Goal: Task Accomplishment & Management: Manage account settings

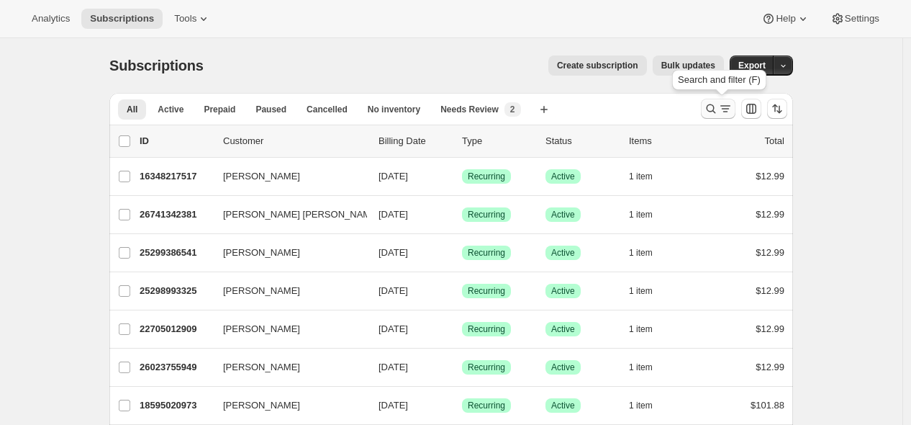
click at [716, 109] on icon "Search and filter results" at bounding box center [711, 108] width 9 height 9
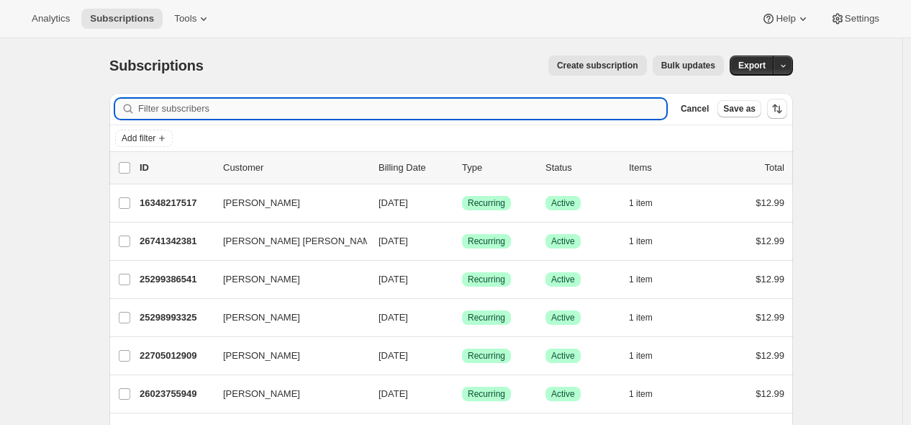
click at [517, 103] on input "Filter subscribers" at bounding box center [402, 109] width 528 height 20
type input "[EMAIL_ADDRESS][DOMAIN_NAME]"
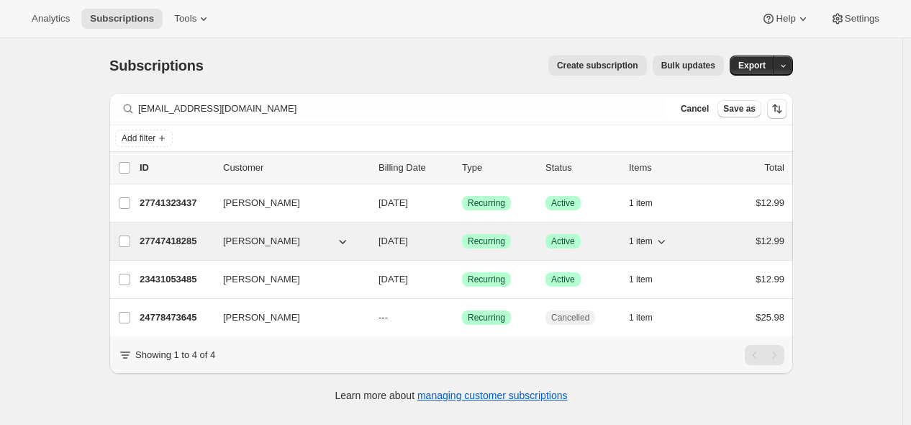
click at [183, 238] on p "27747418285" at bounding box center [176, 241] width 72 height 14
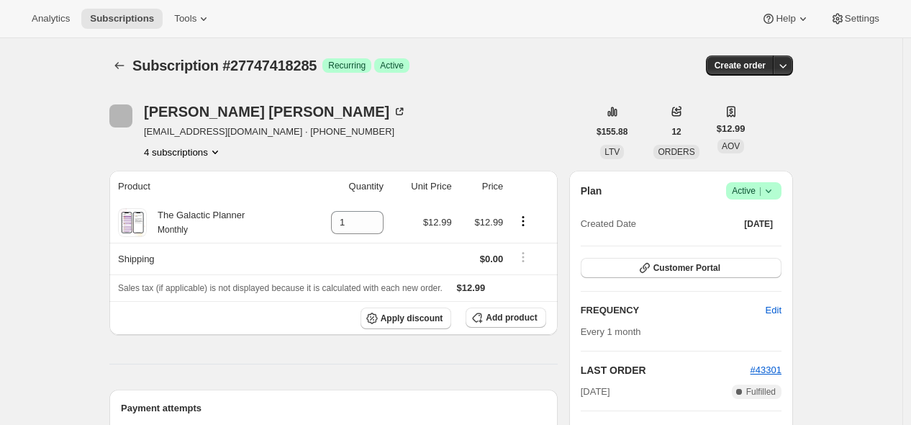
click at [774, 191] on icon at bounding box center [769, 191] width 14 height 14
click at [751, 246] on span "Cancel subscription" at bounding box center [752, 243] width 81 height 11
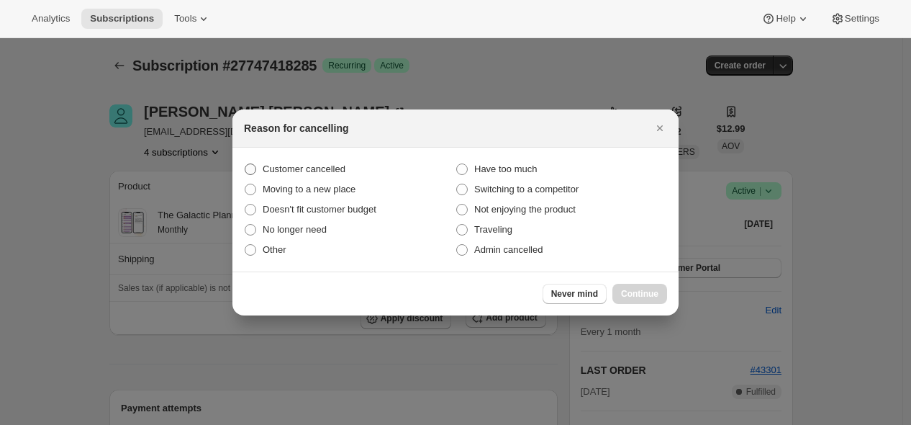
click at [330, 162] on span "Customer cancelled" at bounding box center [304, 169] width 83 height 14
click at [245, 163] on input "Customer cancelled" at bounding box center [245, 163] width 1 height 1
radio input "true"
click at [638, 291] on span "Continue" at bounding box center [639, 294] width 37 height 12
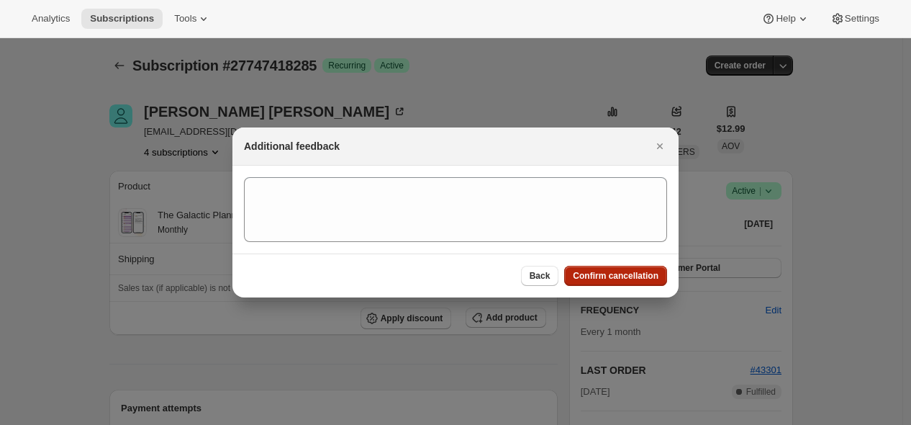
click at [635, 277] on span "Confirm cancellation" at bounding box center [616, 276] width 86 height 12
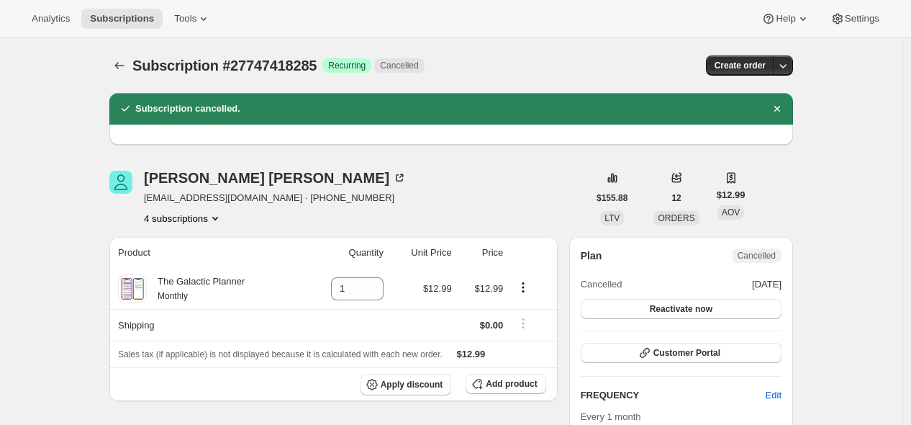
click at [125, 68] on icon "Subscriptions" at bounding box center [119, 65] width 14 height 14
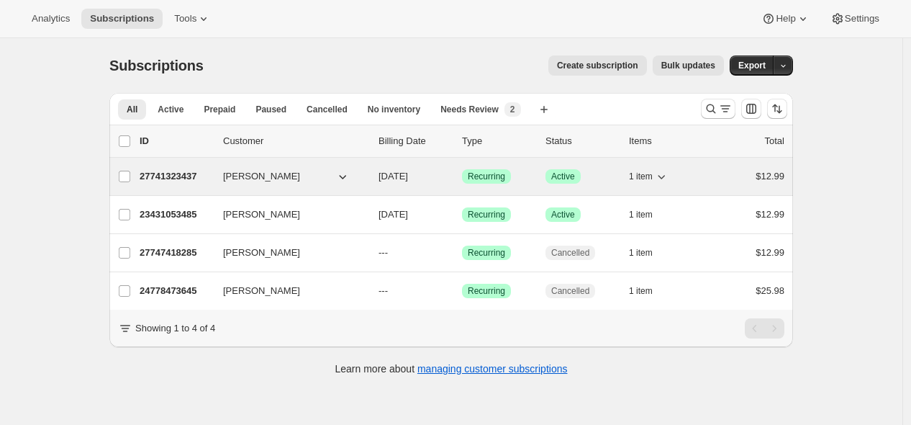
click at [189, 171] on p "27741323437" at bounding box center [176, 176] width 72 height 14
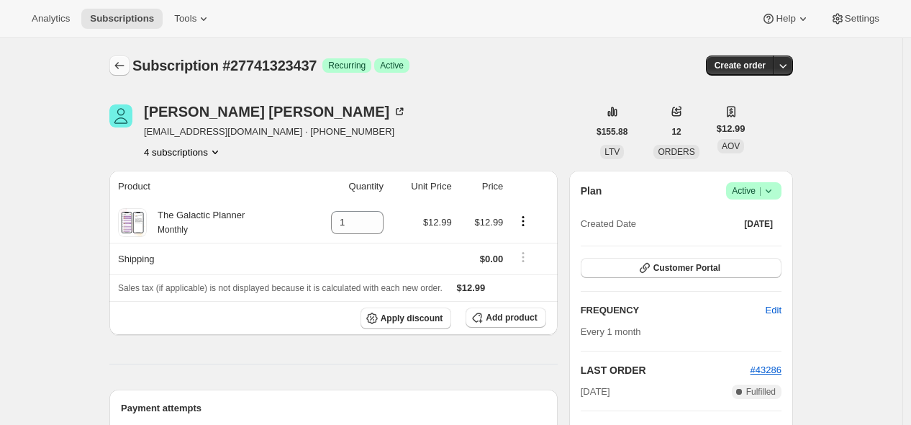
click at [125, 63] on icon "Subscriptions" at bounding box center [119, 65] width 14 height 14
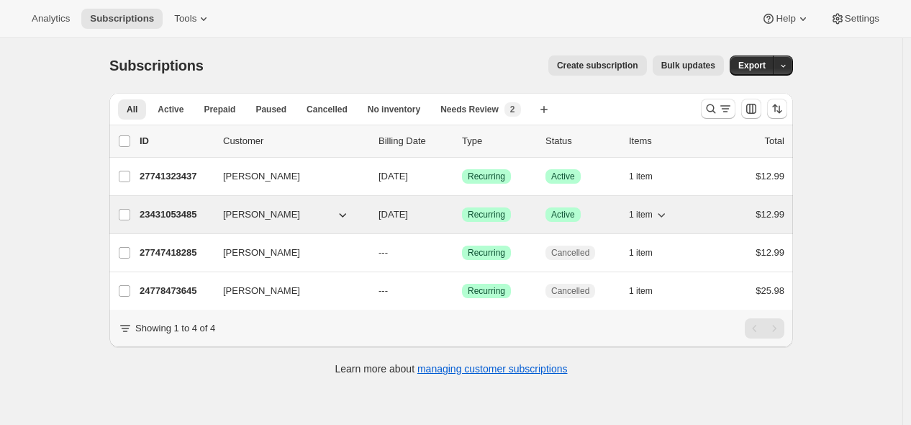
click at [194, 215] on p "23431053485" at bounding box center [176, 214] width 72 height 14
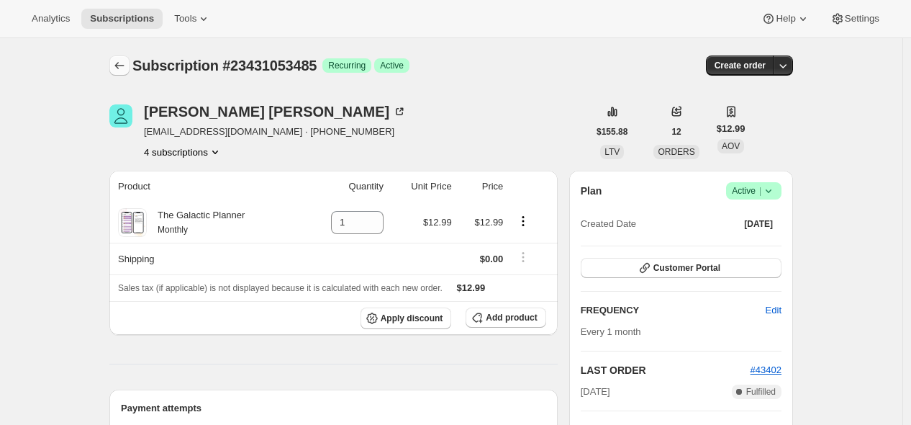
click at [127, 65] on icon "Subscriptions" at bounding box center [119, 65] width 14 height 14
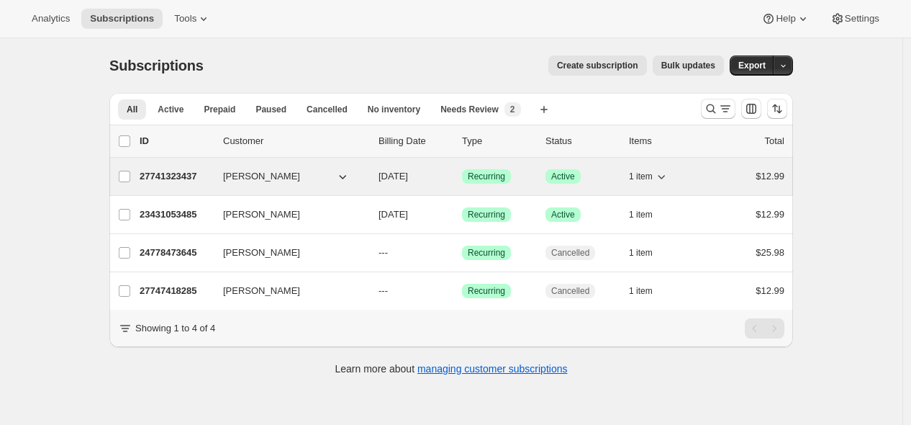
click at [173, 176] on p "27741323437" at bounding box center [176, 176] width 72 height 14
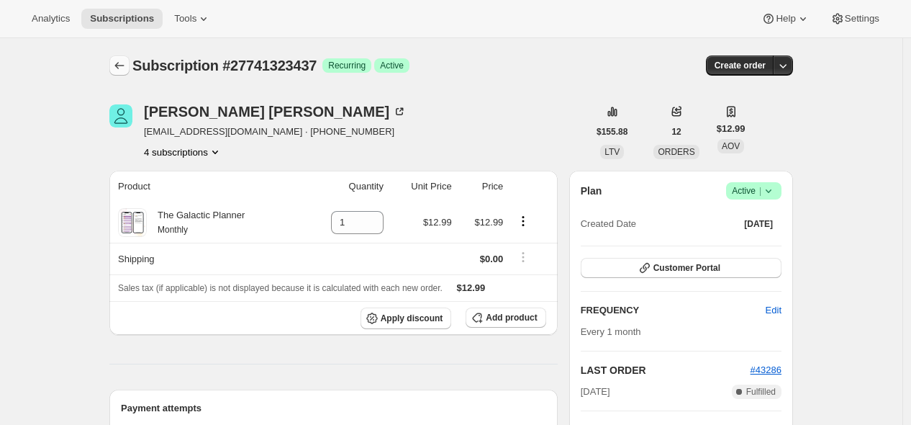
click at [125, 68] on icon "Subscriptions" at bounding box center [119, 65] width 14 height 14
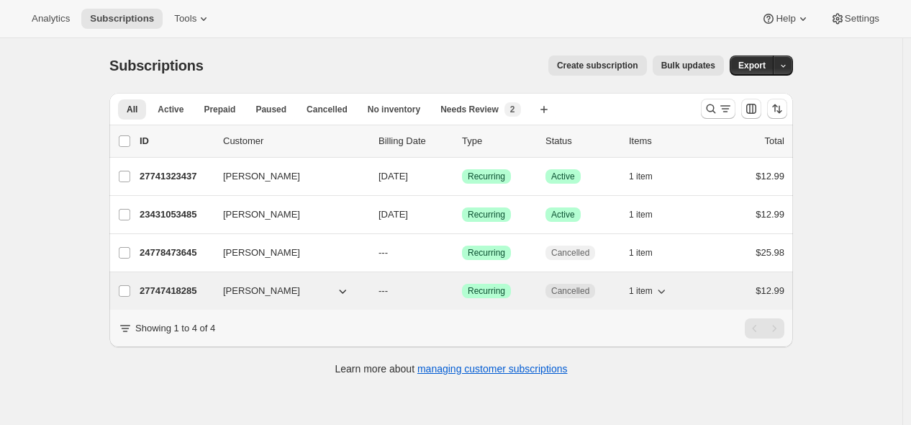
click at [178, 285] on p "27747418285" at bounding box center [176, 291] width 72 height 14
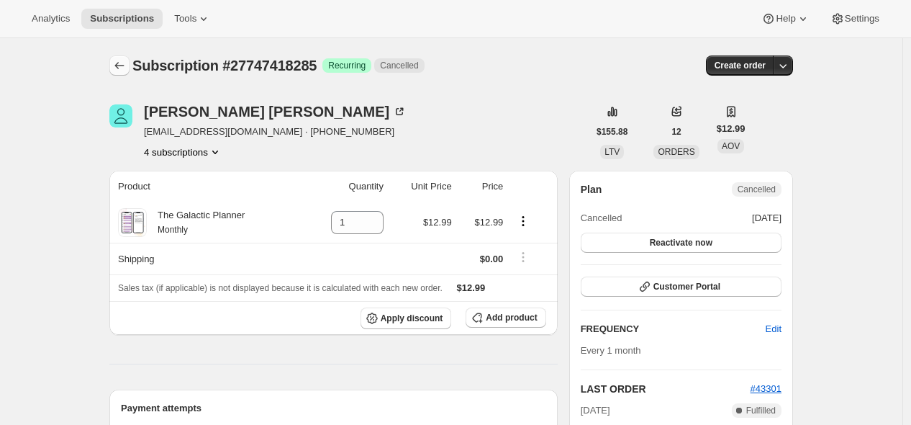
click at [127, 58] on icon "Subscriptions" at bounding box center [119, 65] width 14 height 14
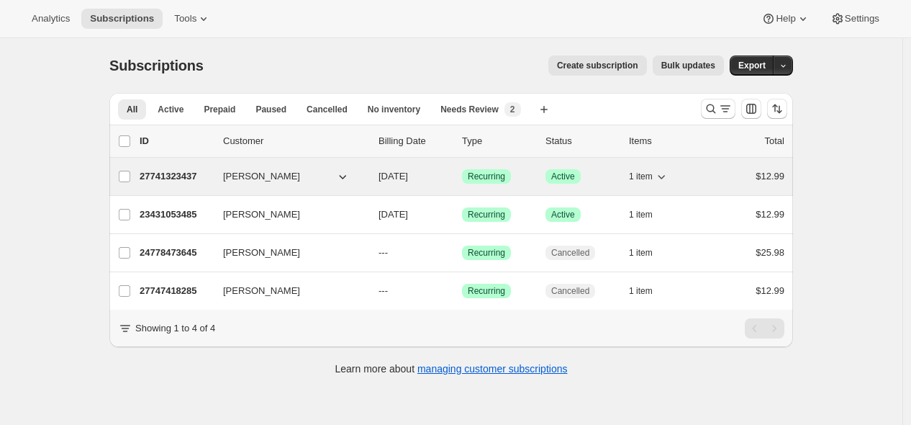
click at [189, 174] on p "27741323437" at bounding box center [176, 176] width 72 height 14
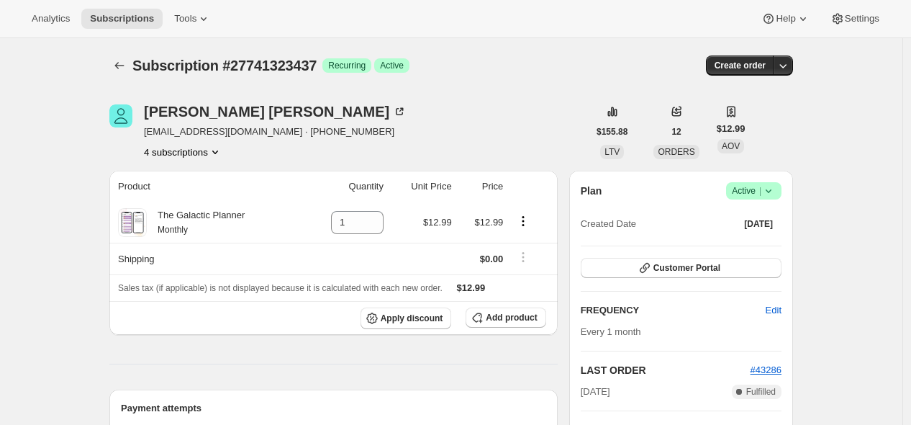
click at [776, 188] on icon at bounding box center [769, 191] width 14 height 14
click at [750, 245] on span "Cancel subscription" at bounding box center [752, 243] width 81 height 11
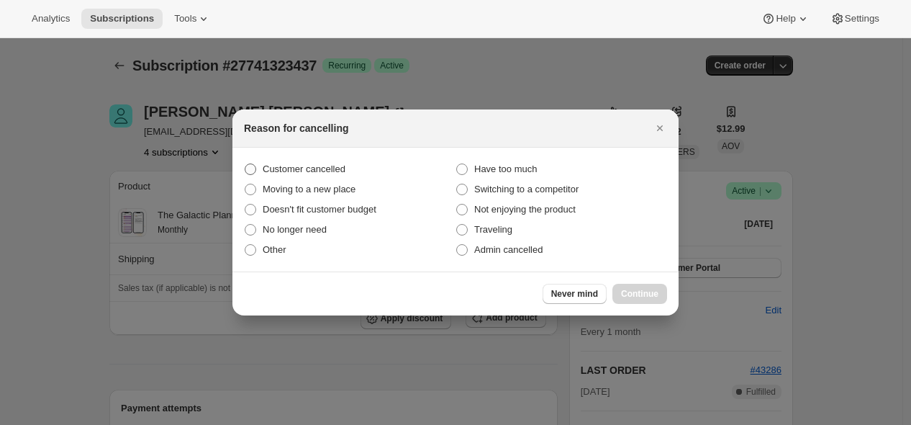
click at [336, 166] on span "Customer cancelled" at bounding box center [304, 168] width 83 height 11
click at [245, 164] on input "Customer cancelled" at bounding box center [245, 163] width 1 height 1
radio input "true"
click at [636, 289] on span "Continue" at bounding box center [639, 294] width 37 height 12
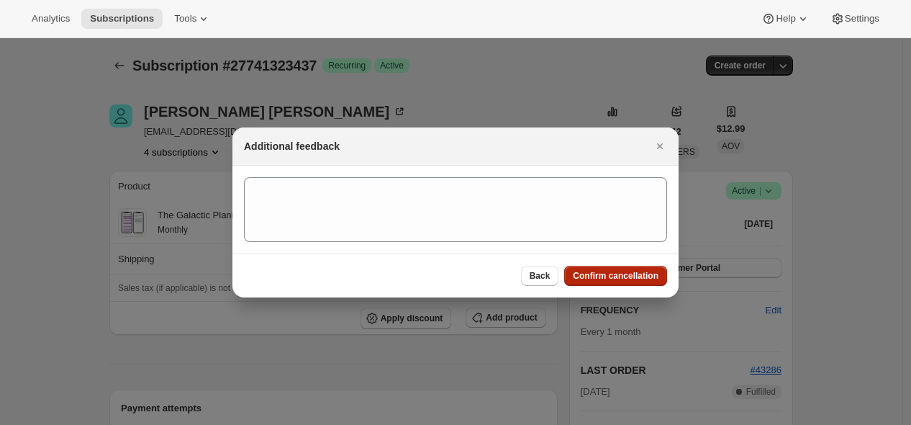
click at [601, 275] on span "Confirm cancellation" at bounding box center [616, 276] width 86 height 12
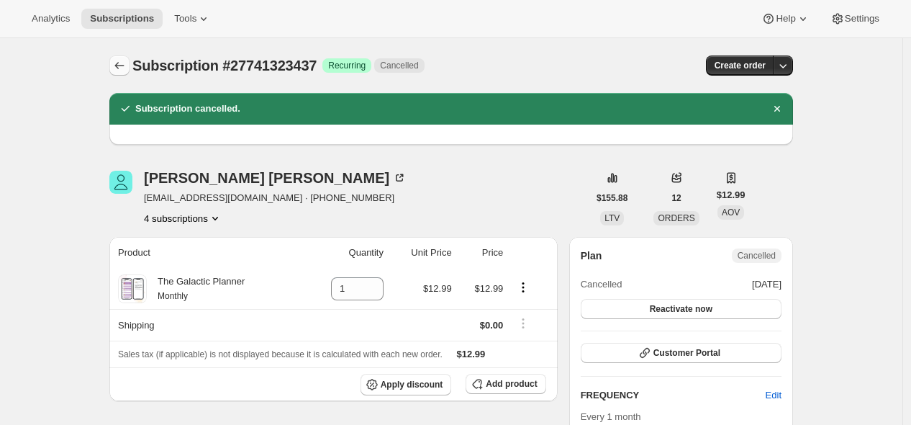
click at [124, 73] on button "Subscriptions" at bounding box center [119, 65] width 20 height 20
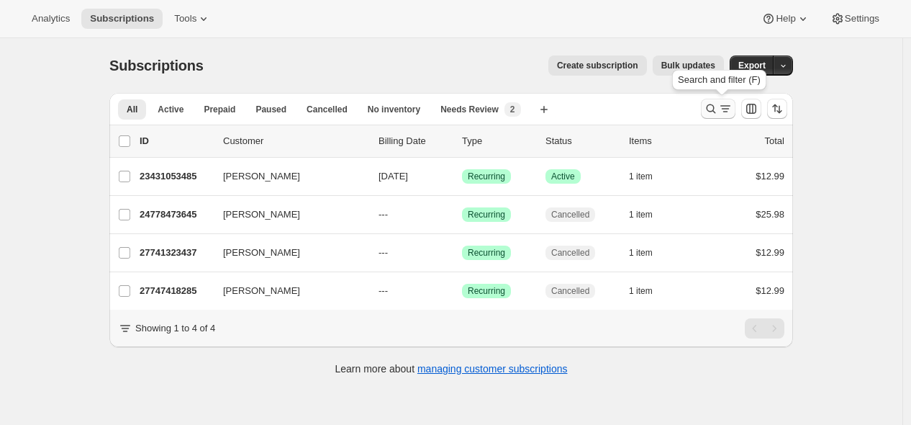
click at [718, 105] on icon "Search and filter results" at bounding box center [711, 108] width 14 height 14
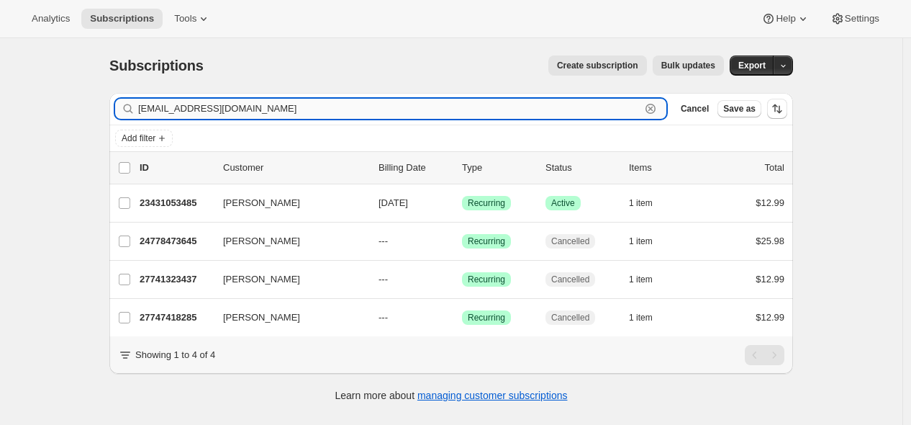
click at [515, 110] on input "[EMAIL_ADDRESS][DOMAIN_NAME]" at bounding box center [389, 109] width 502 height 20
paste input "[EMAIL_ADDRESS][PERSON_NAME][DOMAIN_NAME]"
type input "[EMAIL_ADDRESS][PERSON_NAME][DOMAIN_NAME]"
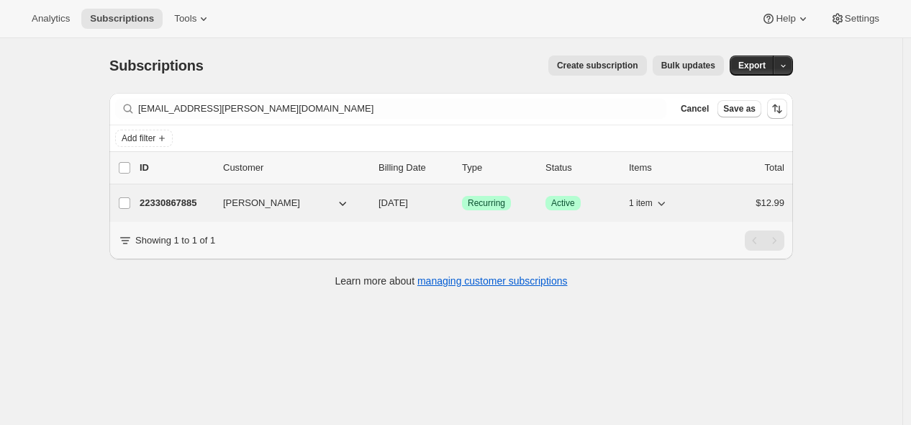
click at [181, 204] on p "22330867885" at bounding box center [176, 203] width 72 height 14
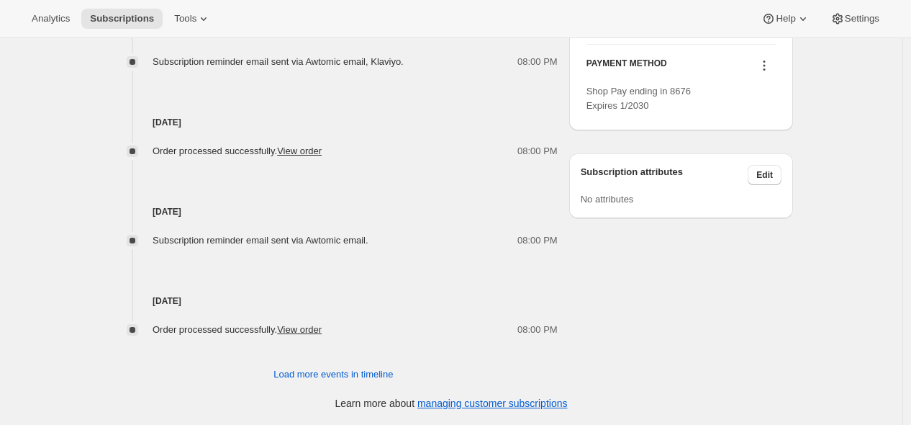
scroll to position [643, 0]
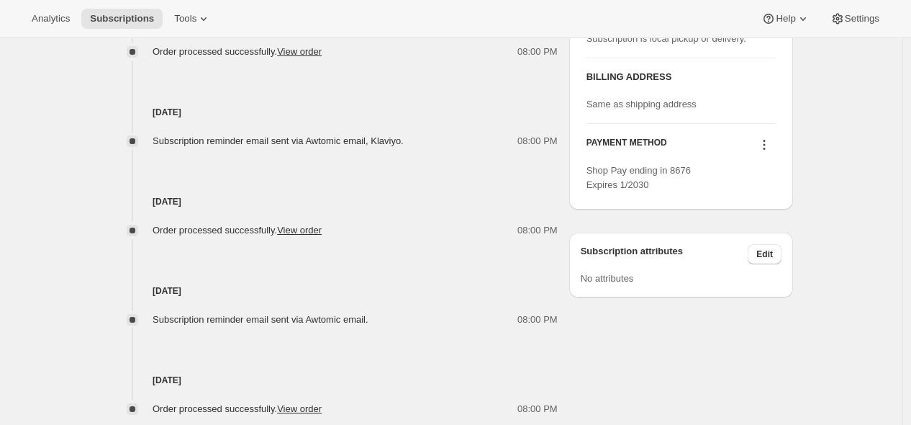
click at [767, 143] on icon at bounding box center [764, 144] width 14 height 14
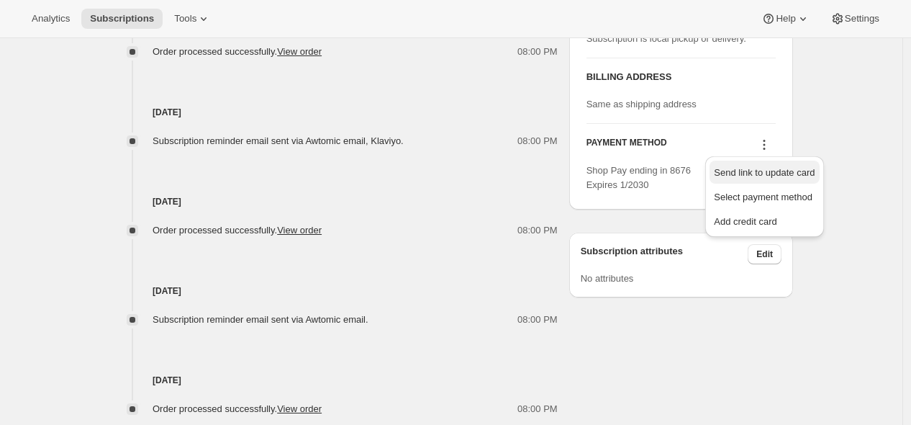
click at [758, 171] on span "Send link to update card" at bounding box center [764, 172] width 101 height 11
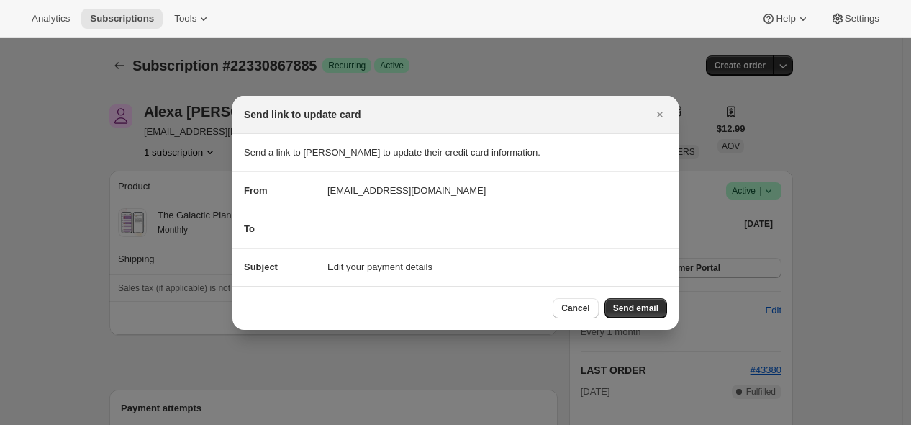
scroll to position [0, 0]
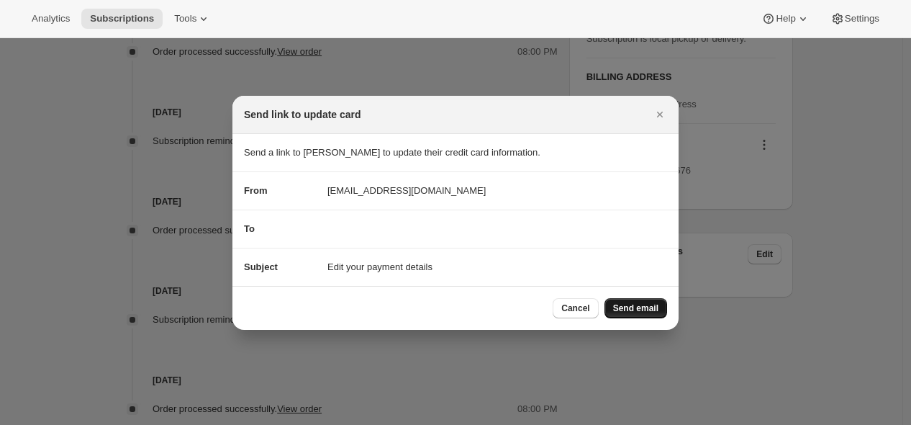
click at [645, 312] on span "Send email" at bounding box center [635, 308] width 45 height 12
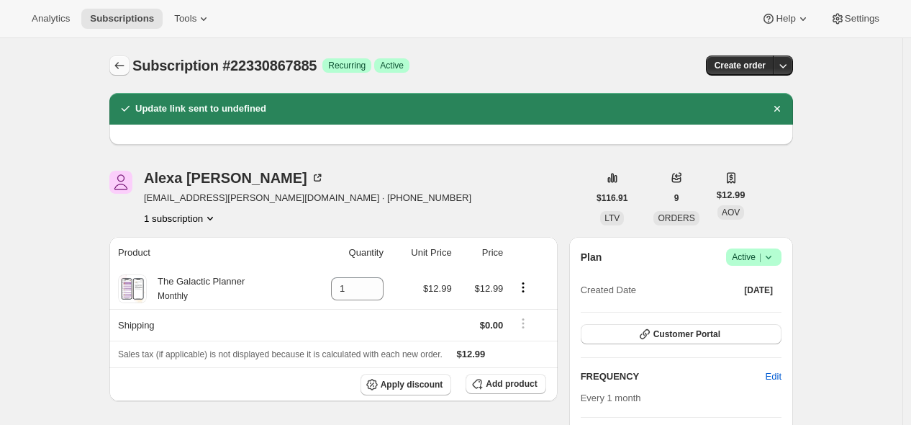
click at [126, 66] on icon "Subscriptions" at bounding box center [119, 65] width 14 height 14
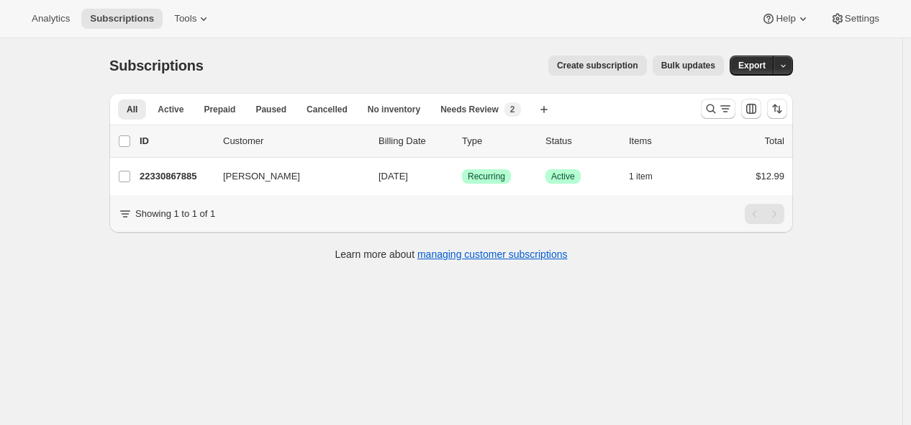
click at [225, 325] on div "Subscriptions. This page is ready Subscriptions Create subscription Bulk update…" at bounding box center [451, 250] width 903 height 425
click at [715, 110] on icon "Search and filter results" at bounding box center [711, 108] width 14 height 14
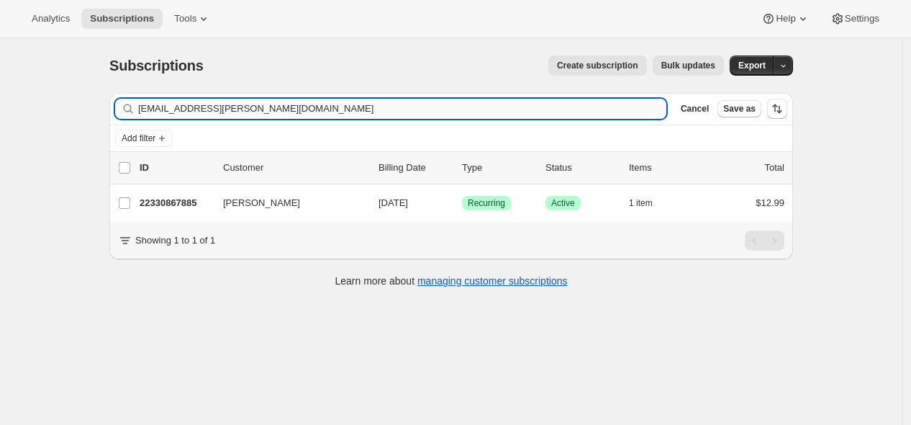
click at [448, 104] on input "[EMAIL_ADDRESS][PERSON_NAME][DOMAIN_NAME]" at bounding box center [402, 109] width 528 height 20
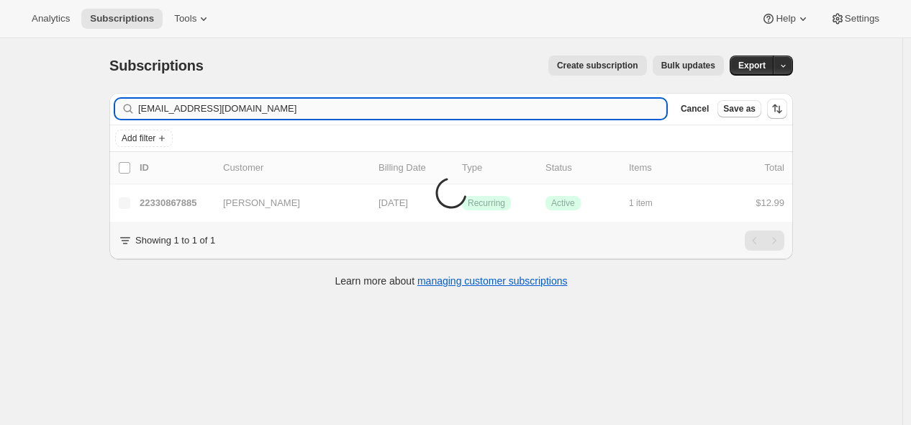
type input "[EMAIL_ADDRESS][DOMAIN_NAME]"
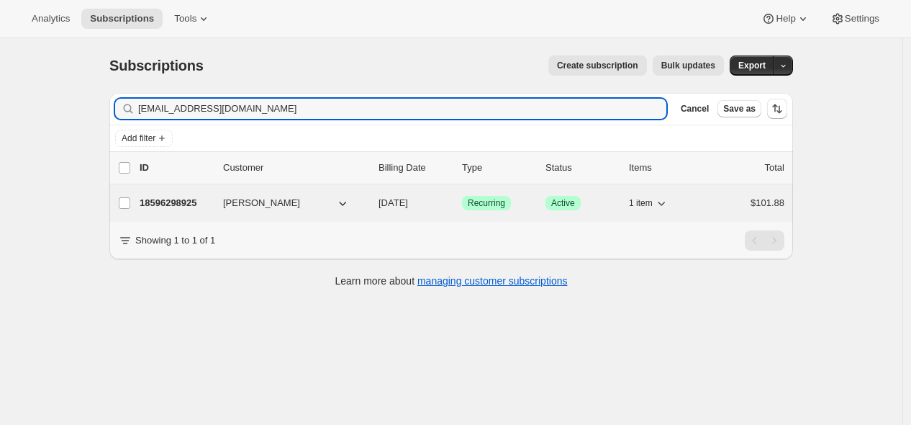
click at [186, 203] on p "18596298925" at bounding box center [176, 203] width 72 height 14
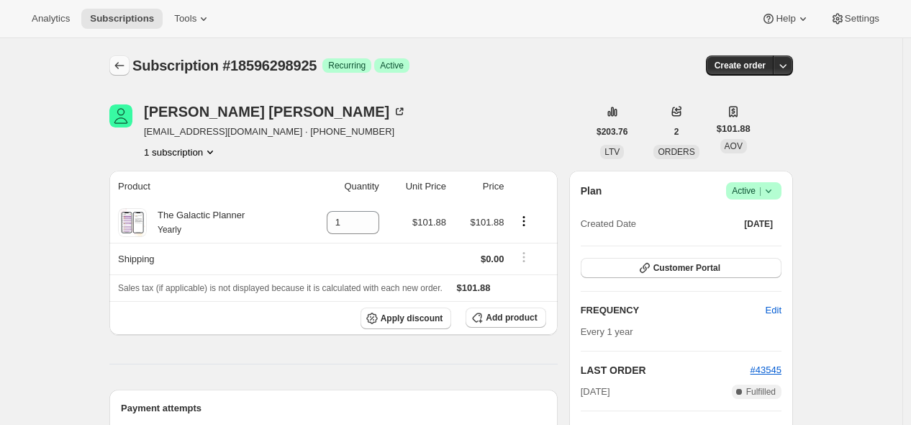
click at [124, 63] on icon "Subscriptions" at bounding box center [119, 65] width 14 height 14
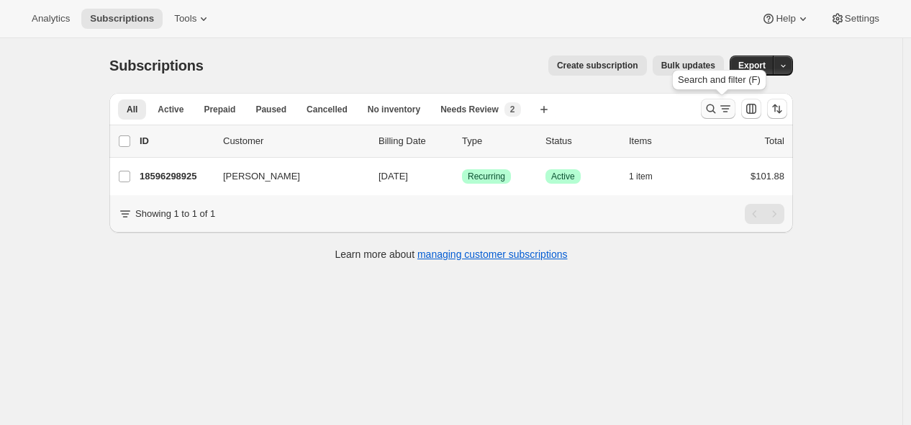
click at [727, 104] on icon "Search and filter results" at bounding box center [725, 108] width 14 height 14
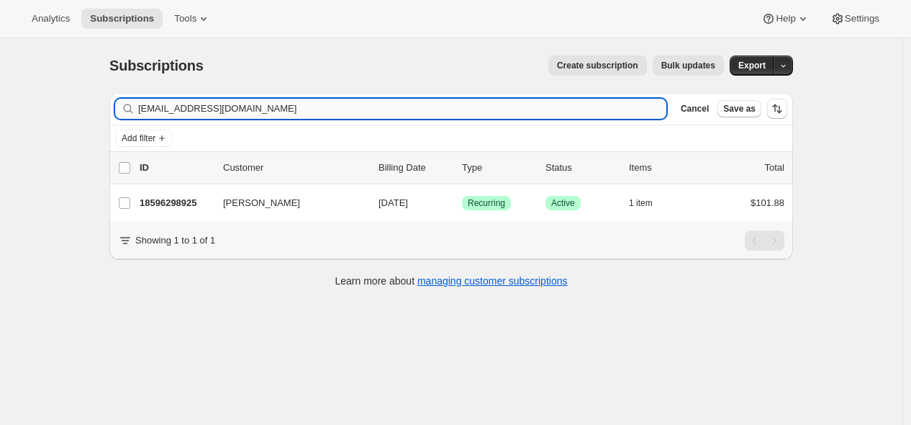
click at [420, 100] on input "[EMAIL_ADDRESS][DOMAIN_NAME]" at bounding box center [402, 109] width 528 height 20
type input "[EMAIL_ADDRESS][DOMAIN_NAME]"
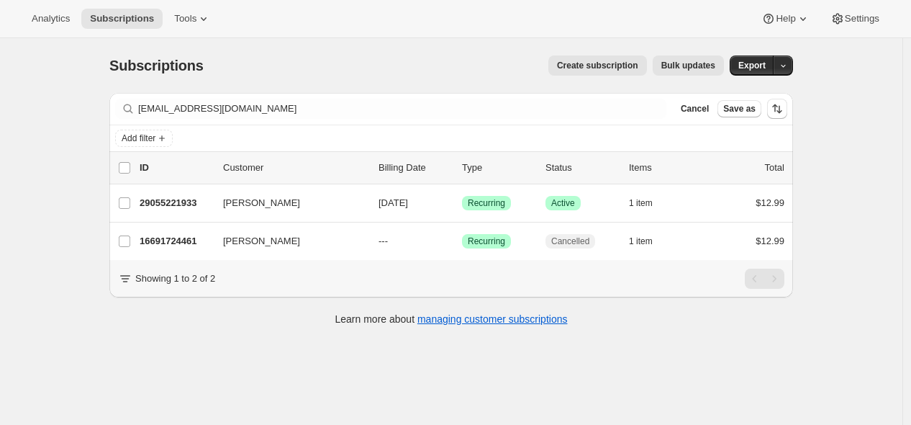
click at [227, 370] on div "Subscriptions. This page is ready Subscriptions Create subscription Bulk update…" at bounding box center [451, 250] width 903 height 425
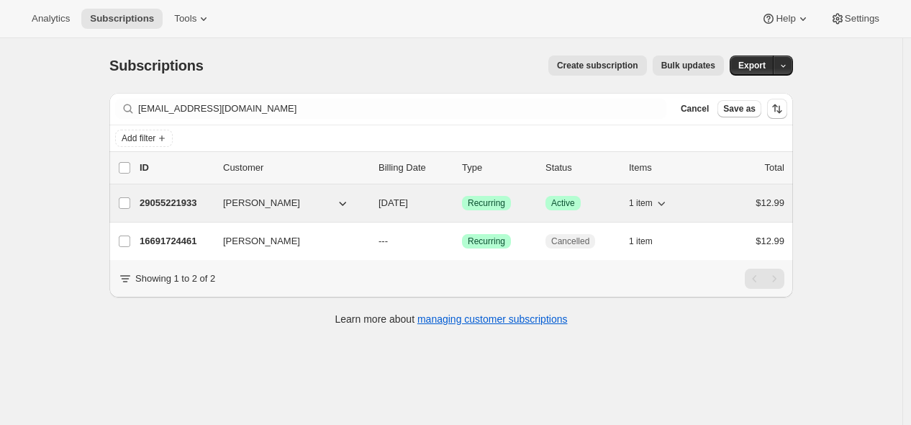
click at [182, 202] on p "29055221933" at bounding box center [176, 203] width 72 height 14
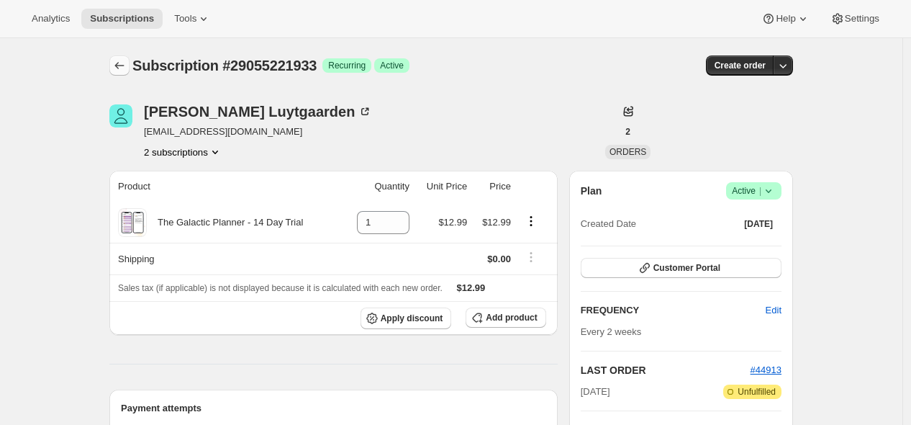
click at [121, 71] on icon "Subscriptions" at bounding box center [119, 65] width 14 height 14
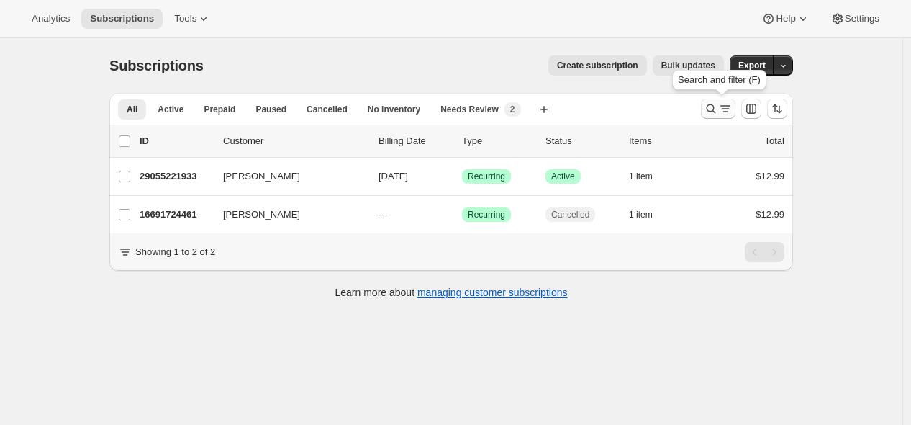
click at [715, 107] on icon "Search and filter results" at bounding box center [711, 108] width 14 height 14
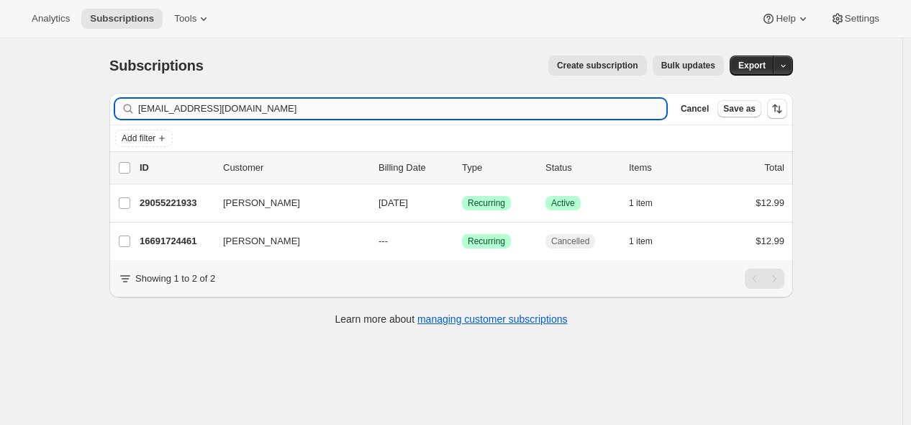
click at [512, 112] on input "[EMAIL_ADDRESS][DOMAIN_NAME]" at bounding box center [402, 109] width 528 height 20
type input "[EMAIL_ADDRESS][DOMAIN_NAME]"
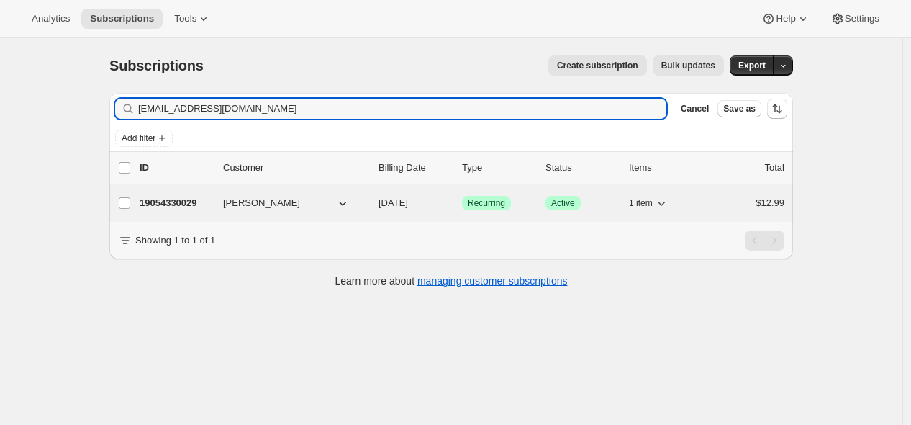
click at [182, 201] on p "19054330029" at bounding box center [176, 203] width 72 height 14
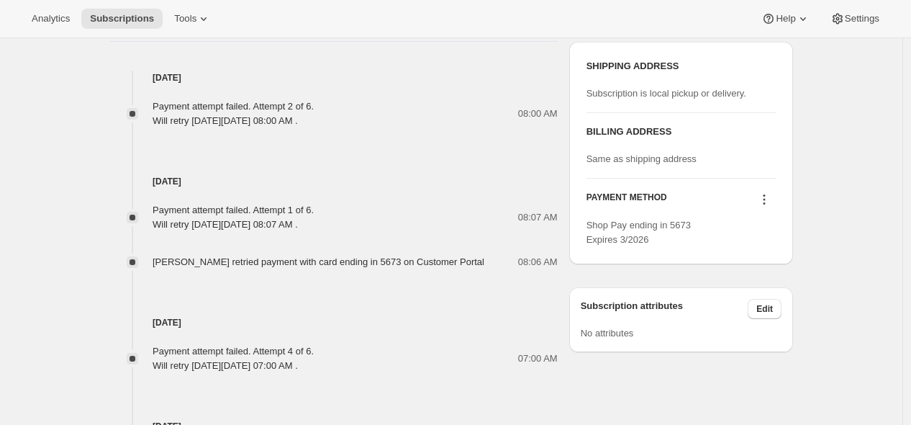
scroll to position [720, 0]
click at [769, 196] on icon at bounding box center [764, 198] width 14 height 14
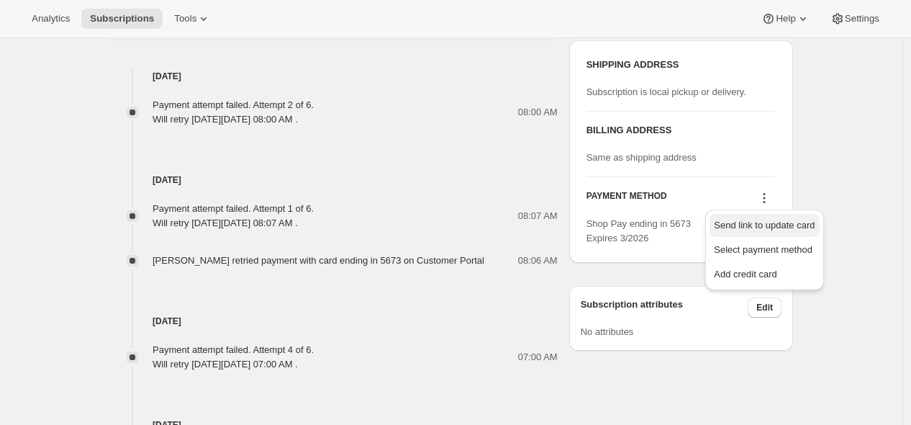
click at [771, 227] on span "Send link to update card" at bounding box center [764, 225] width 101 height 11
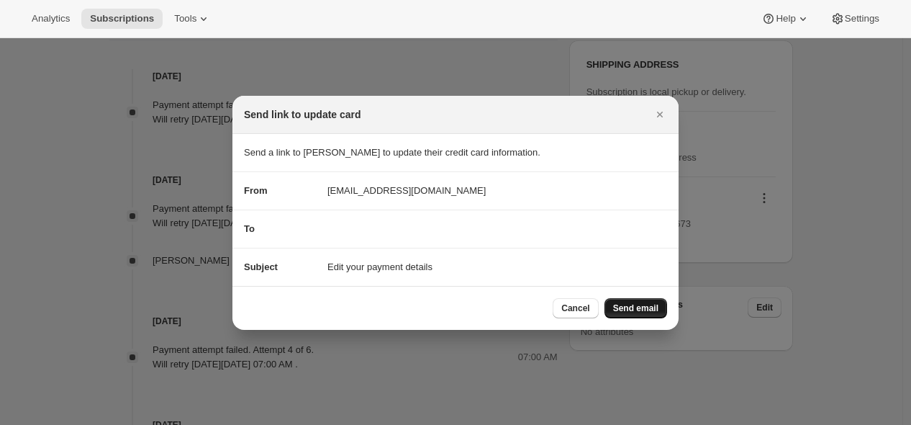
click at [649, 308] on span "Send email" at bounding box center [635, 308] width 45 height 12
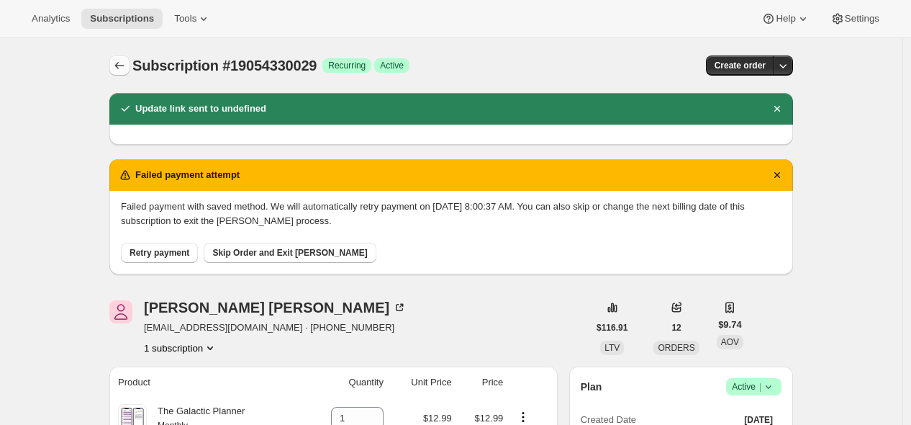
click at [119, 58] on button "Subscriptions" at bounding box center [119, 65] width 20 height 20
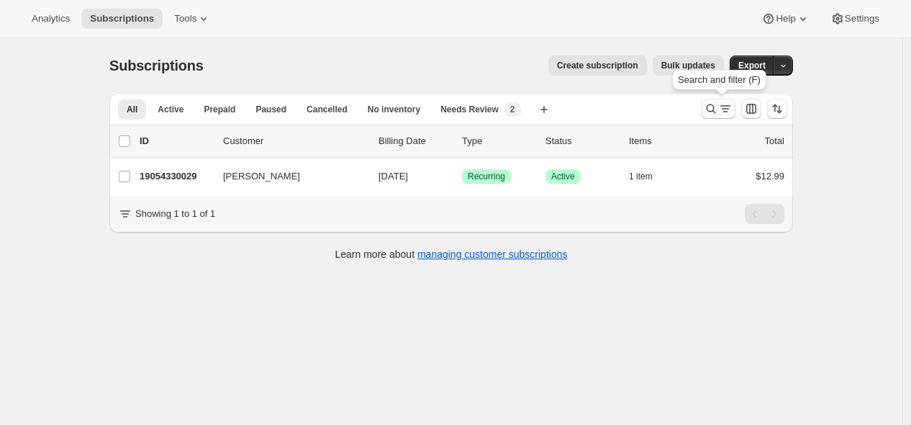
click at [715, 107] on icon "Search and filter results" at bounding box center [711, 108] width 14 height 14
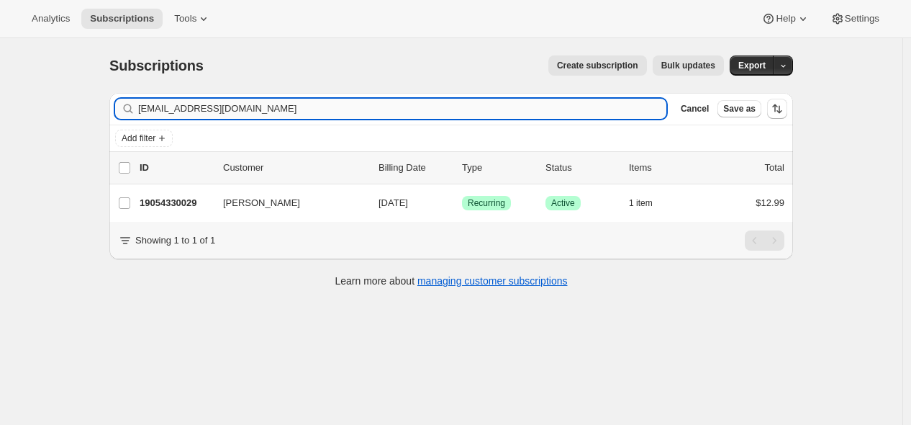
click at [489, 104] on input "[EMAIL_ADDRESS][DOMAIN_NAME]" at bounding box center [402, 109] width 528 height 20
type input "[EMAIL_ADDRESS][DOMAIN_NAME]"
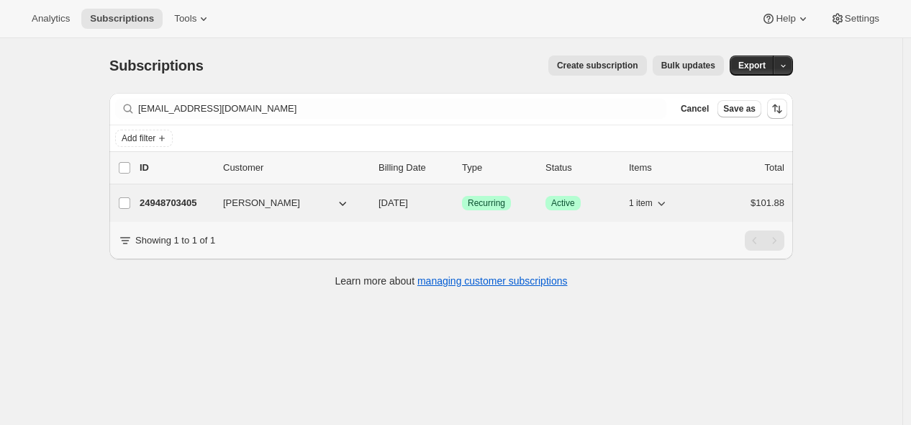
click at [191, 200] on p "24948703405" at bounding box center [176, 203] width 72 height 14
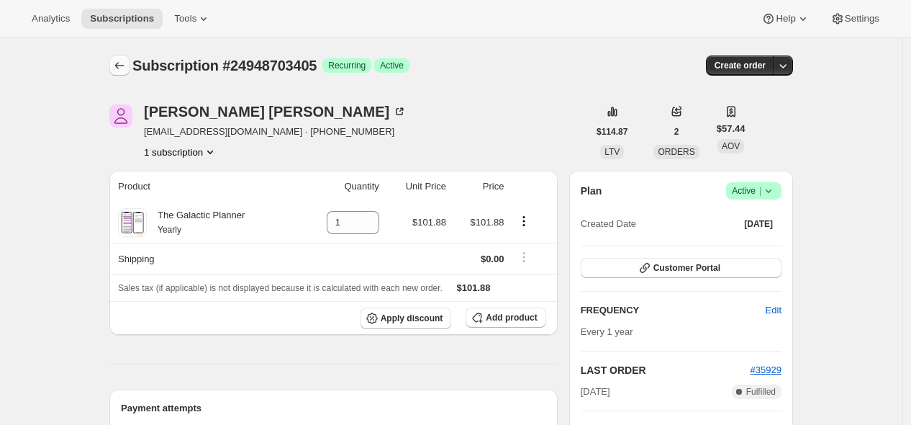
click at [119, 68] on icon "Subscriptions" at bounding box center [119, 65] width 14 height 14
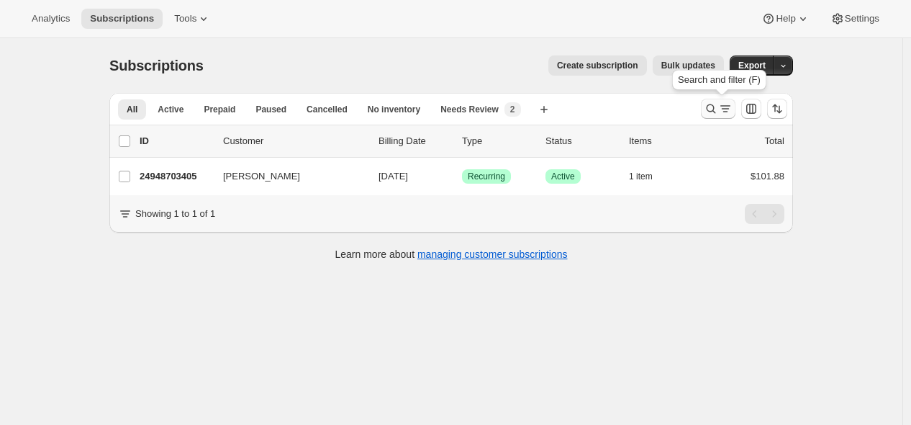
click at [711, 105] on icon "Search and filter results" at bounding box center [711, 108] width 14 height 14
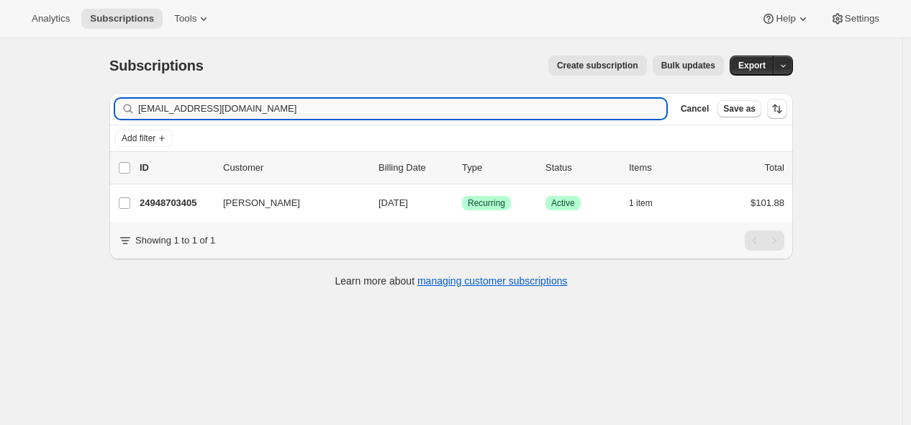
click at [567, 105] on input "[EMAIL_ADDRESS][DOMAIN_NAME]" at bounding box center [402, 109] width 528 height 20
type input "[EMAIL_ADDRESS][DOMAIN_NAME]"
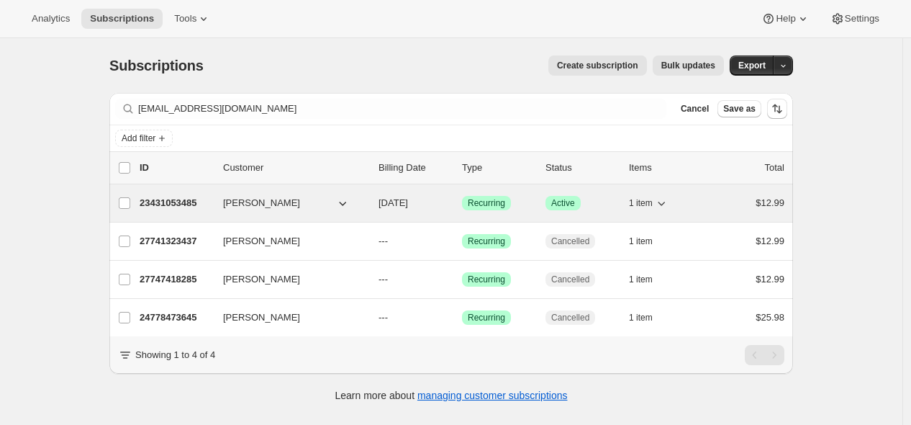
click at [184, 201] on p "23431053485" at bounding box center [176, 203] width 72 height 14
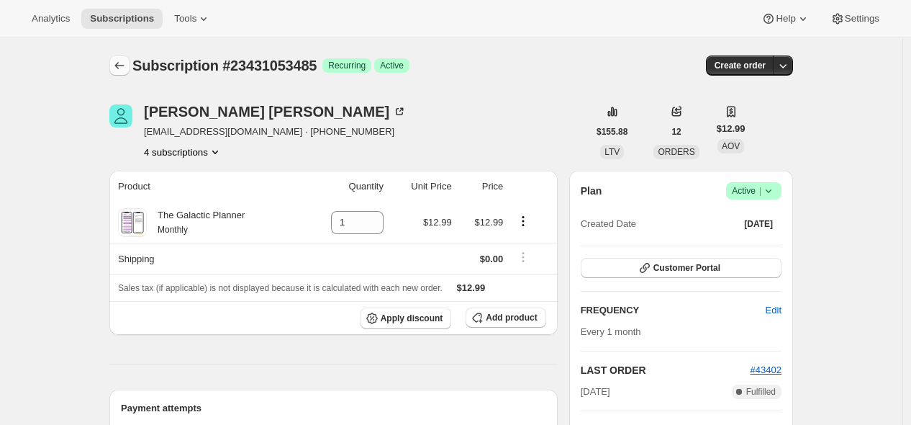
click at [119, 63] on icon "Subscriptions" at bounding box center [119, 65] width 14 height 14
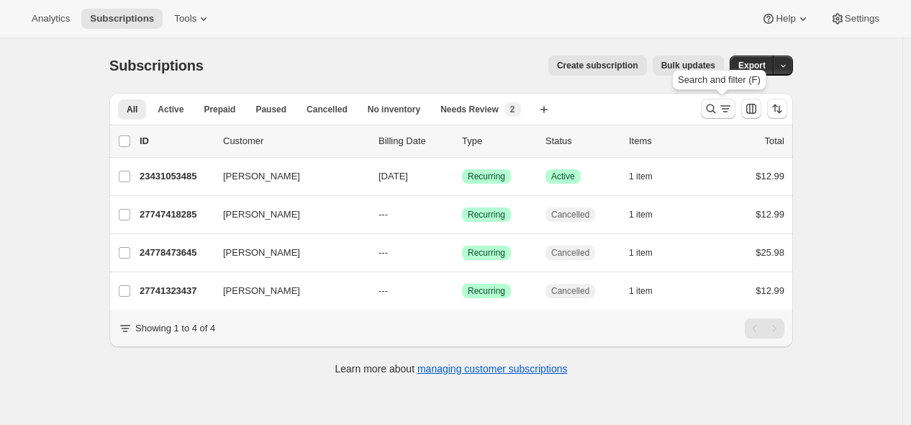
click at [718, 110] on icon "Search and filter results" at bounding box center [711, 108] width 14 height 14
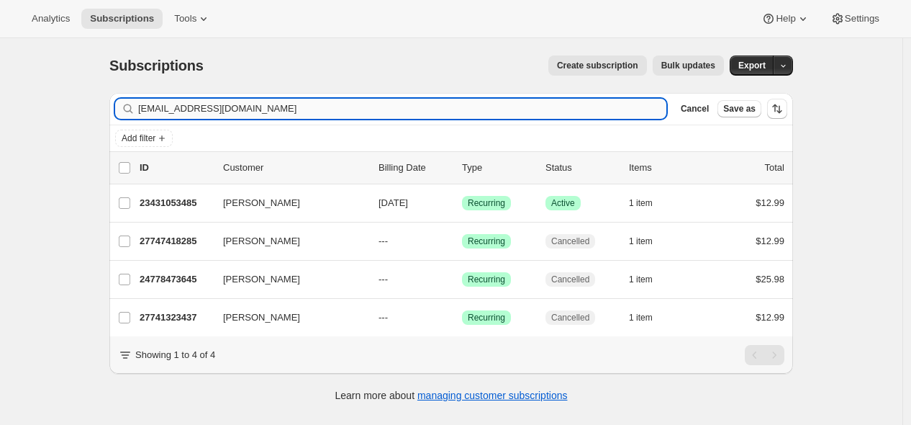
click at [495, 99] on input "[EMAIL_ADDRESS][DOMAIN_NAME]" at bounding box center [402, 109] width 528 height 20
type input "[EMAIL_ADDRESS][DOMAIN_NAME]"
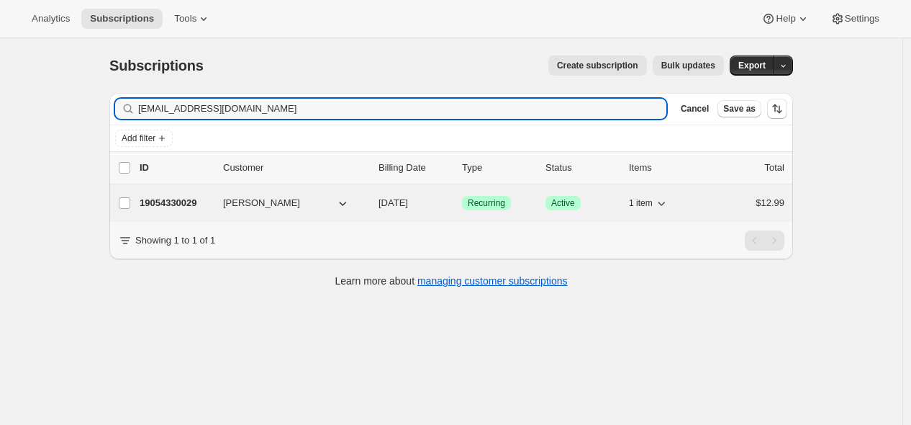
click at [189, 201] on p "19054330029" at bounding box center [176, 203] width 72 height 14
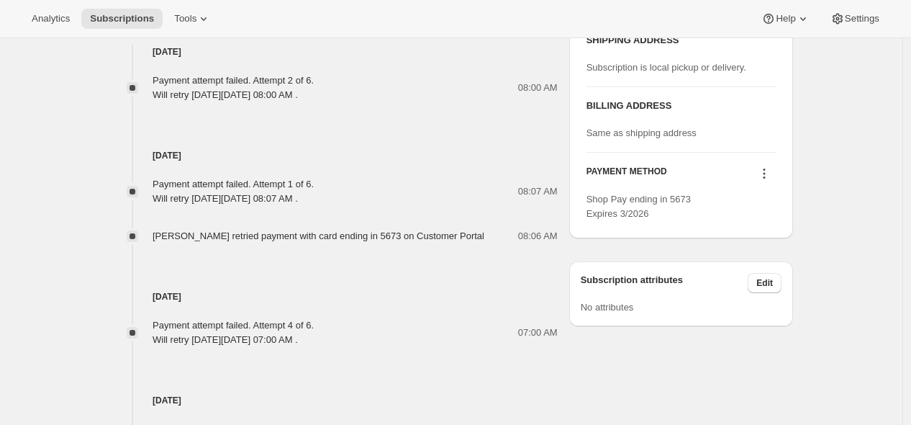
scroll to position [720, 0]
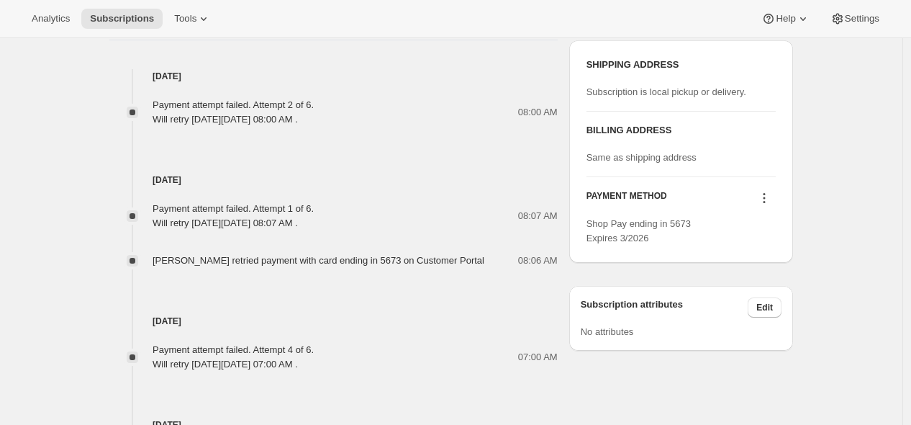
click at [766, 198] on icon at bounding box center [765, 198] width 2 height 2
click at [761, 224] on span "Send link to update card" at bounding box center [764, 225] width 101 height 11
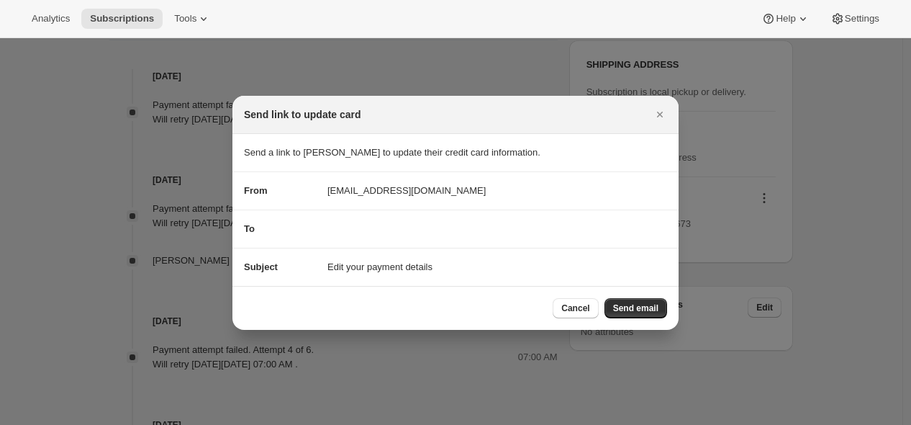
scroll to position [0, 0]
click at [650, 310] on span "Send email" at bounding box center [635, 308] width 45 height 12
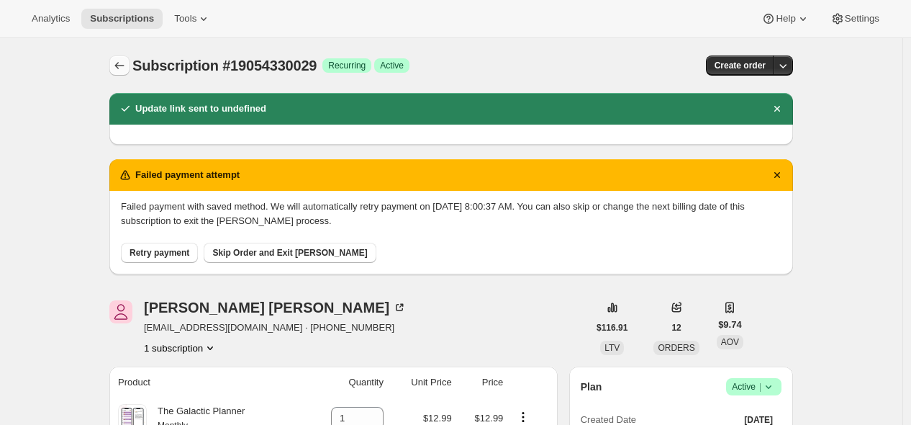
click at [117, 63] on icon "Subscriptions" at bounding box center [119, 65] width 14 height 14
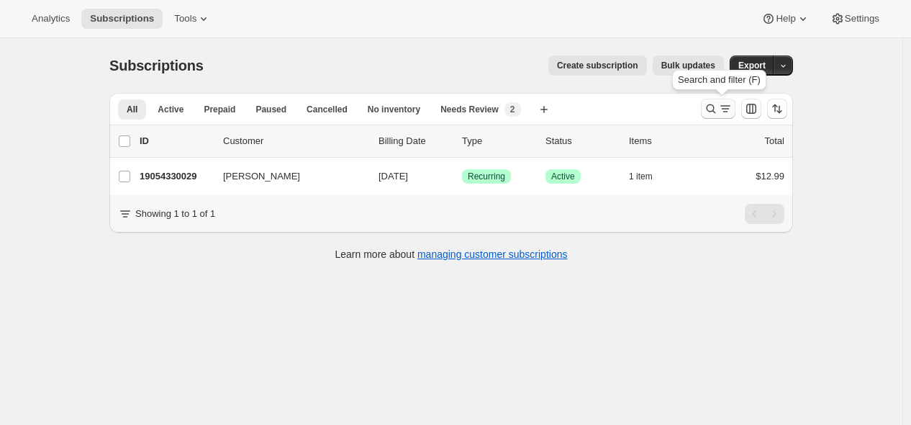
click at [718, 109] on icon "Search and filter results" at bounding box center [711, 108] width 14 height 14
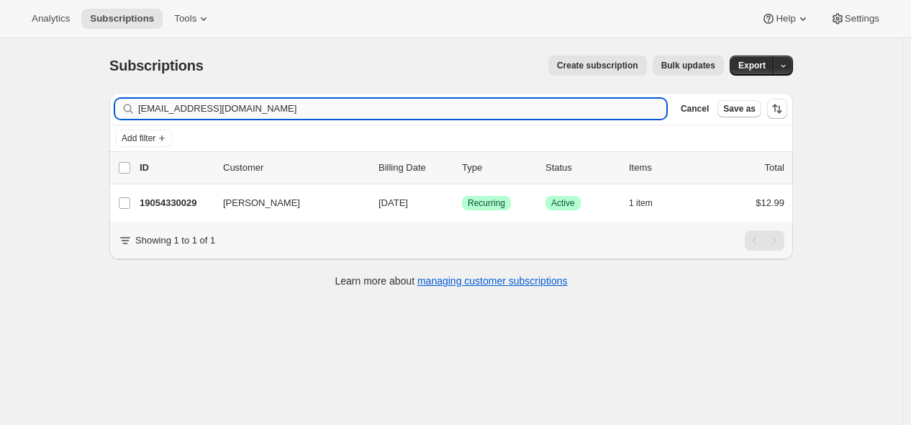
click at [504, 108] on input "[EMAIL_ADDRESS][DOMAIN_NAME]" at bounding box center [402, 109] width 528 height 20
type input "[EMAIL_ADDRESS][DOMAIN_NAME]"
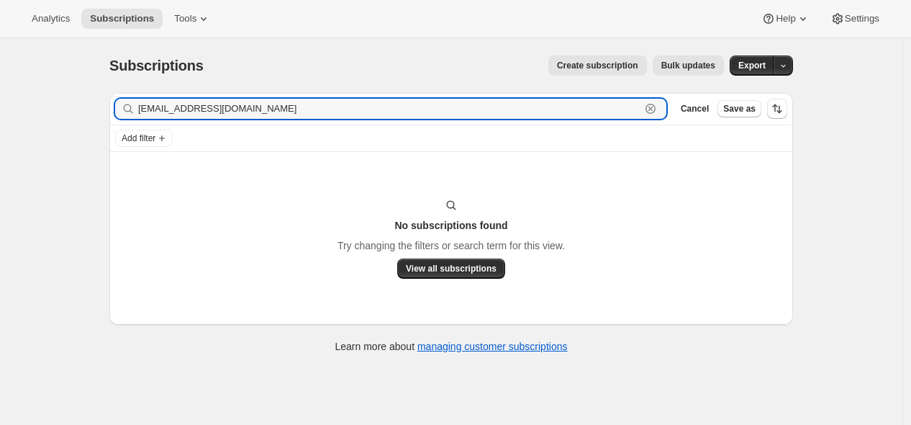
click at [653, 104] on div "[EMAIL_ADDRESS][DOMAIN_NAME] Clear" at bounding box center [390, 109] width 551 height 20
click at [651, 104] on icon "button" at bounding box center [650, 108] width 14 height 14
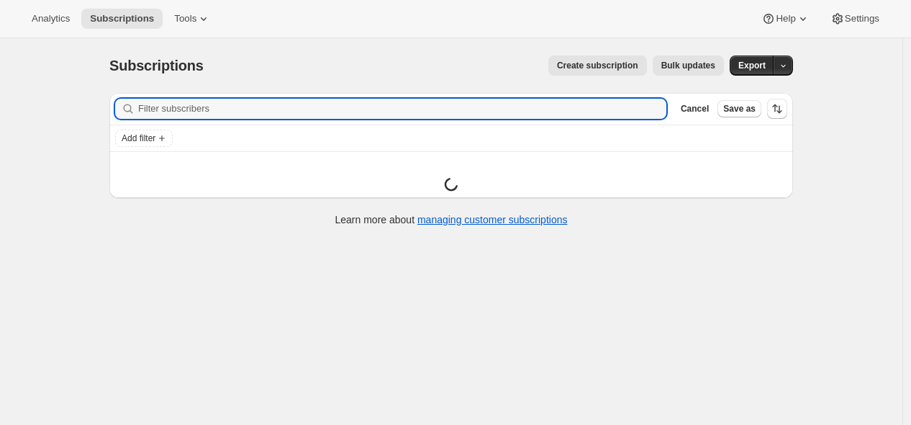
click at [651, 104] on input "Filter subscribers" at bounding box center [402, 109] width 528 height 20
paste input "[EMAIL_ADDRESS][DOMAIN_NAME]"
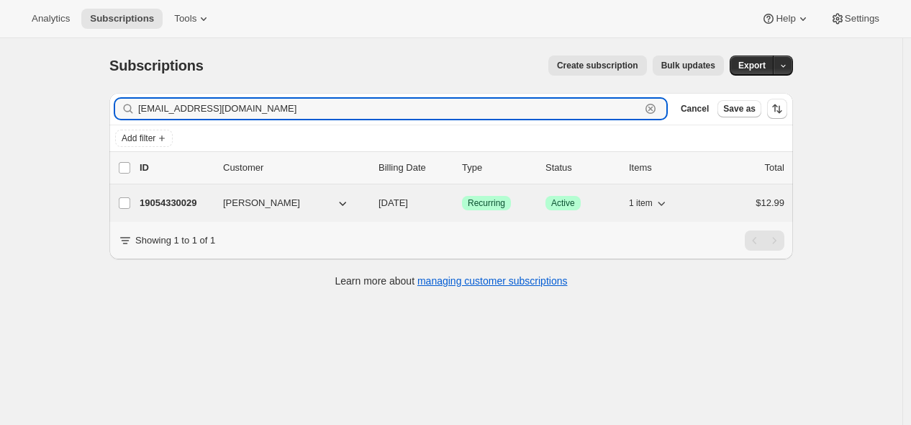
type input "[EMAIL_ADDRESS][DOMAIN_NAME]"
click at [193, 202] on p "19054330029" at bounding box center [176, 203] width 72 height 14
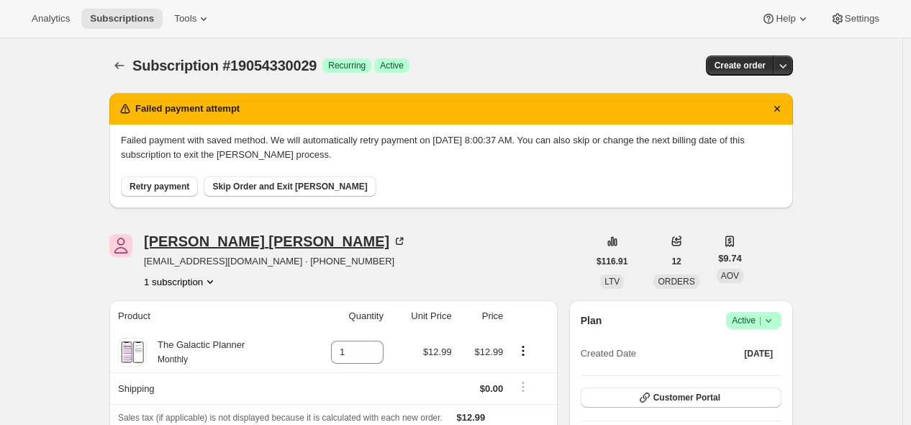
click at [198, 239] on div "[PERSON_NAME]" at bounding box center [275, 241] width 263 height 14
click at [196, 243] on div "[PERSON_NAME]" at bounding box center [275, 241] width 263 height 14
click at [127, 68] on icon "Subscriptions" at bounding box center [119, 65] width 14 height 14
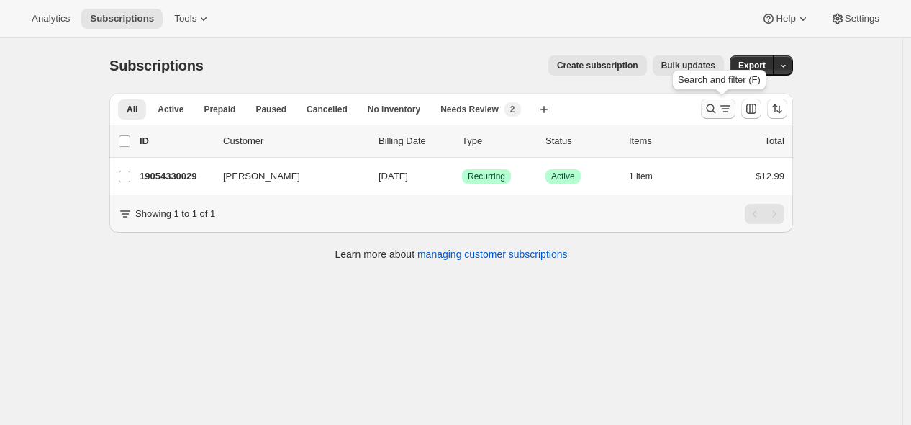
click at [718, 108] on icon "Search and filter results" at bounding box center [711, 108] width 14 height 14
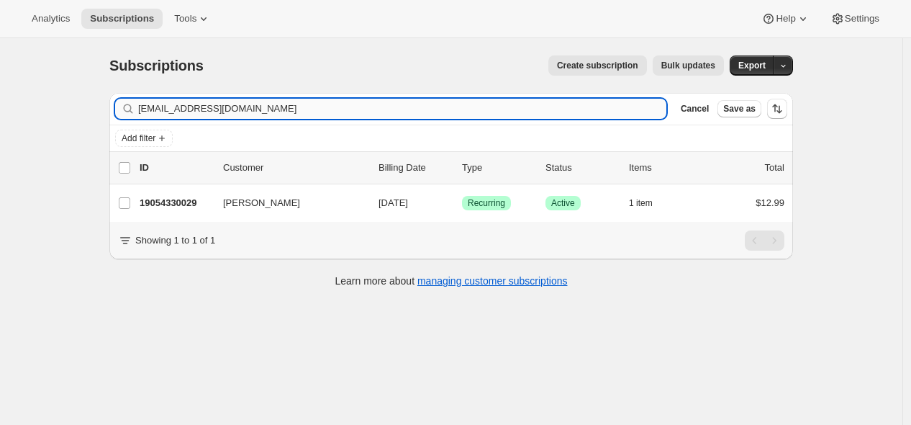
click at [567, 103] on input "[EMAIL_ADDRESS][DOMAIN_NAME]" at bounding box center [402, 109] width 528 height 20
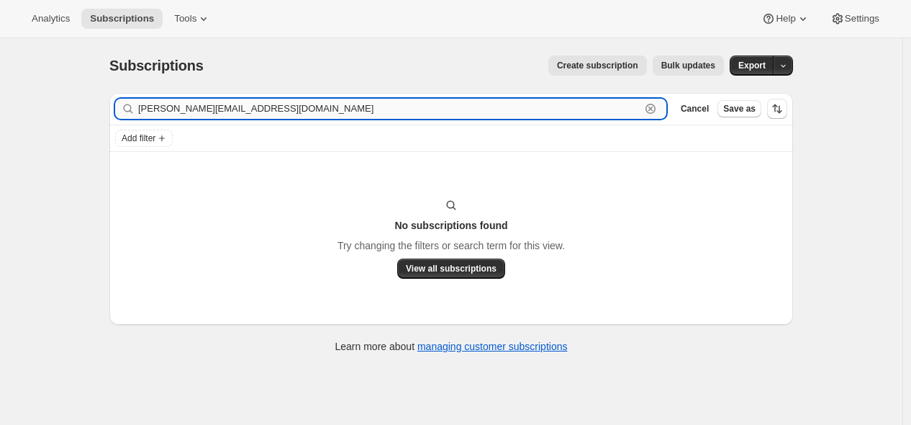
click at [276, 99] on input "[PERSON_NAME][EMAIL_ADDRESS][DOMAIN_NAME]" at bounding box center [389, 109] width 502 height 20
paste input "[EMAIL_ADDRESS]"
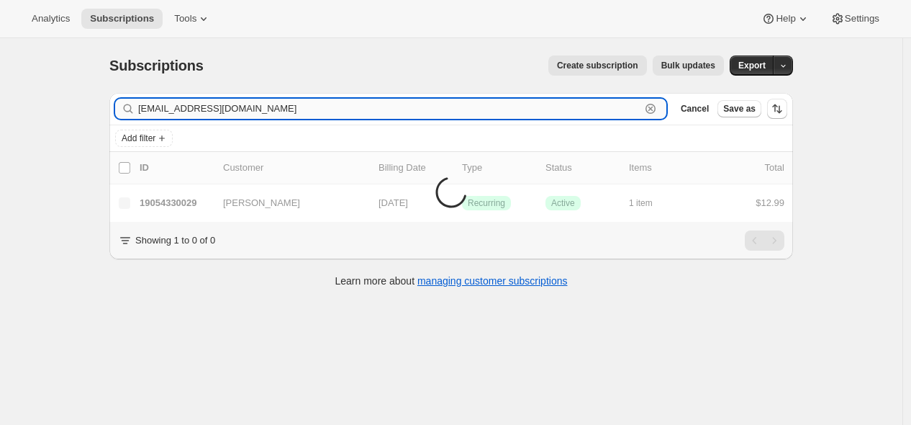
type input "[EMAIL_ADDRESS][DOMAIN_NAME]"
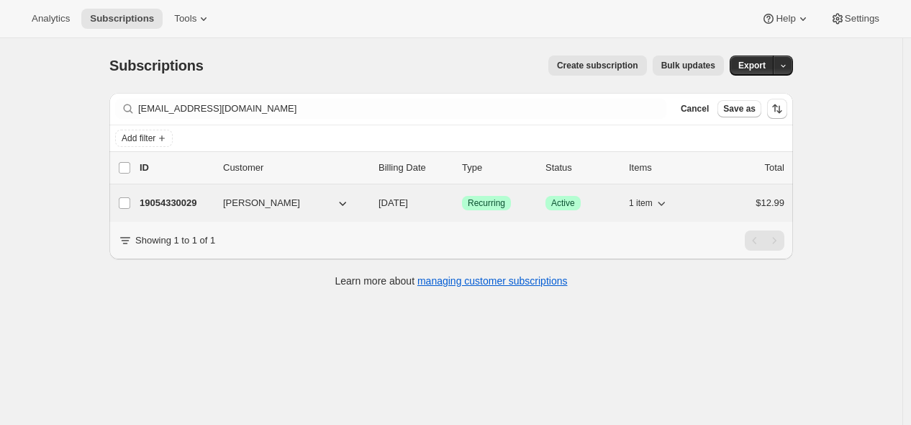
click at [184, 204] on p "19054330029" at bounding box center [176, 203] width 72 height 14
